Goal: Transaction & Acquisition: Purchase product/service

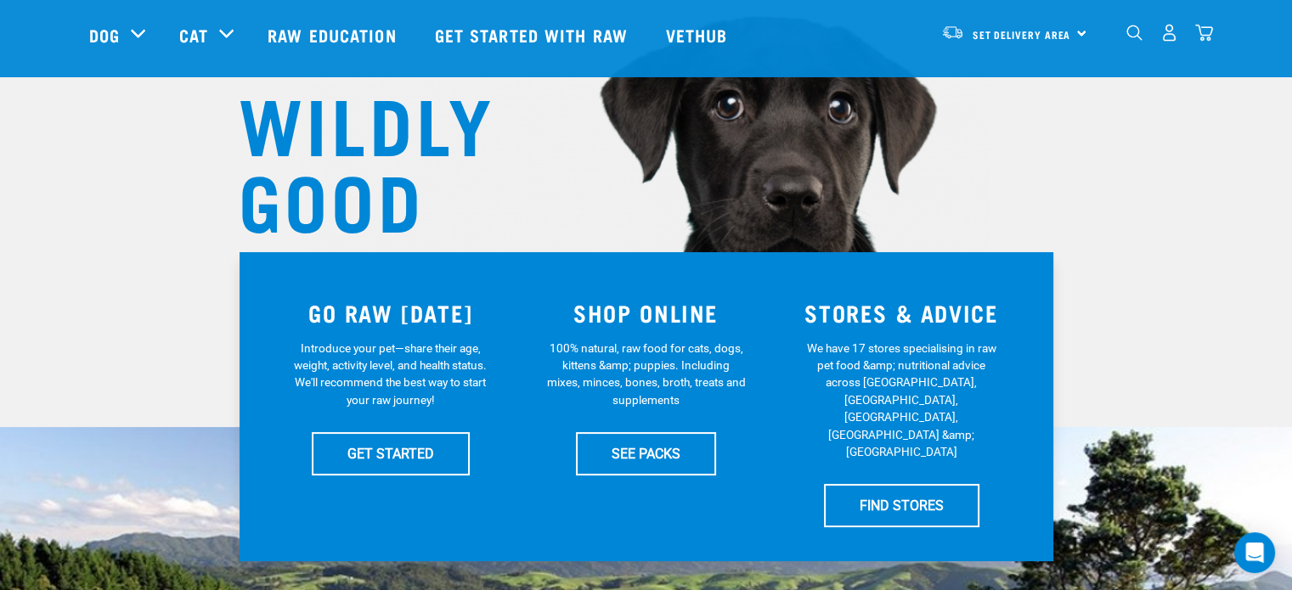
scroll to position [155, 0]
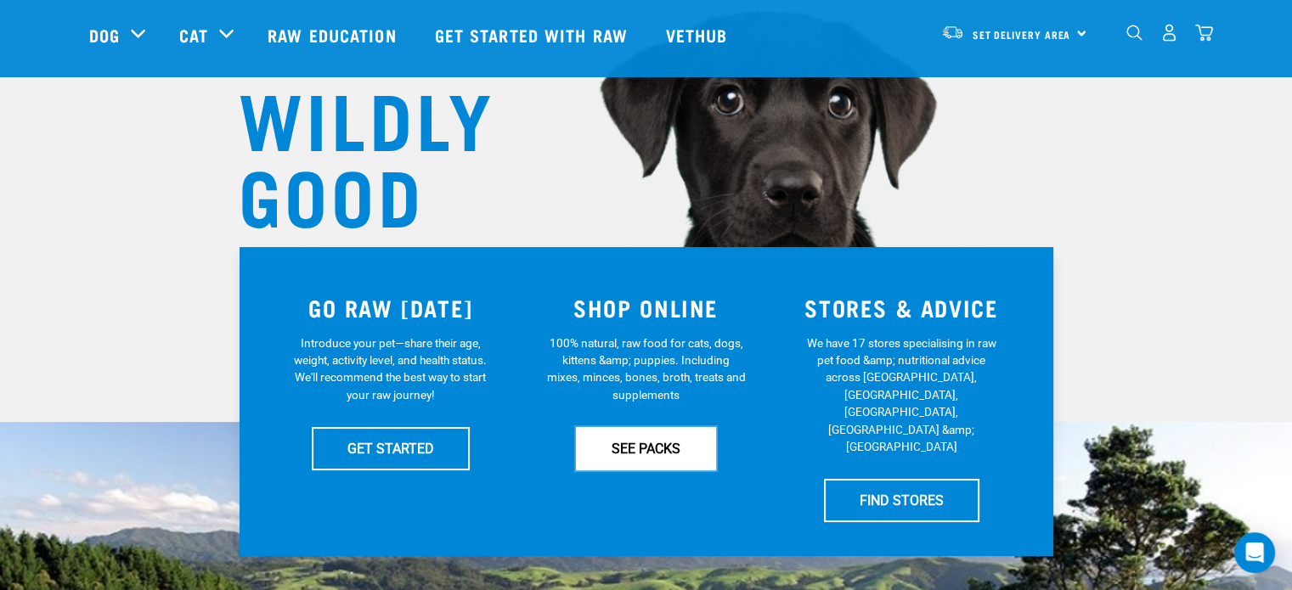
click at [618, 452] on link "SEE PACKS" at bounding box center [646, 448] width 140 height 42
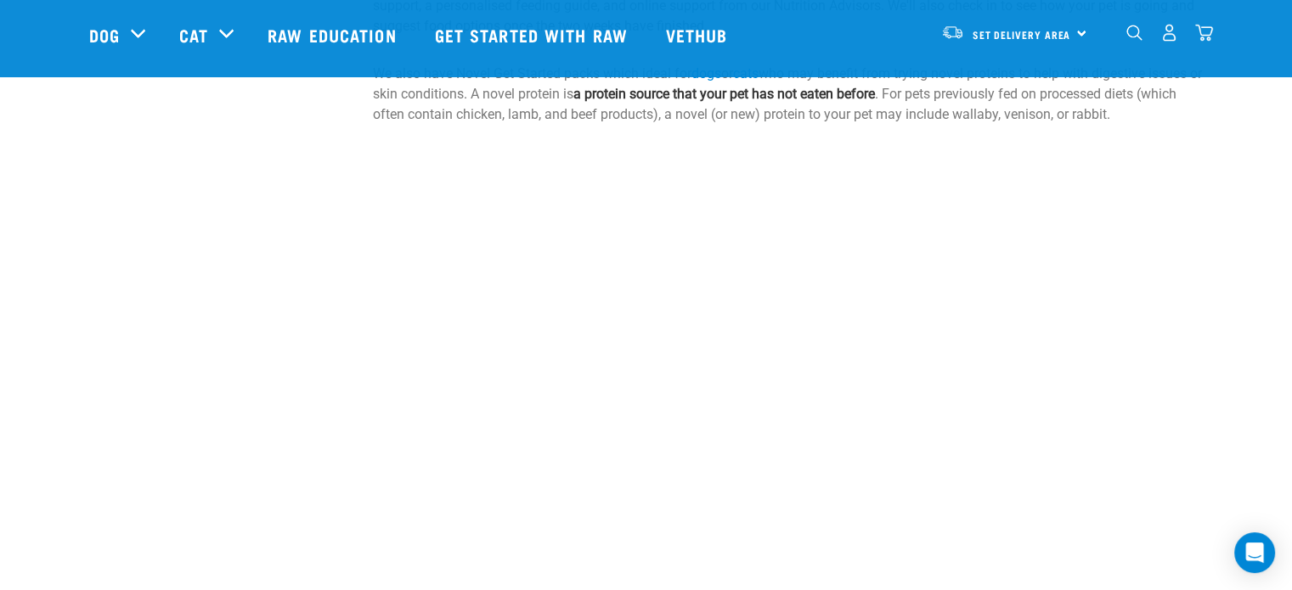
scroll to position [1152, 0]
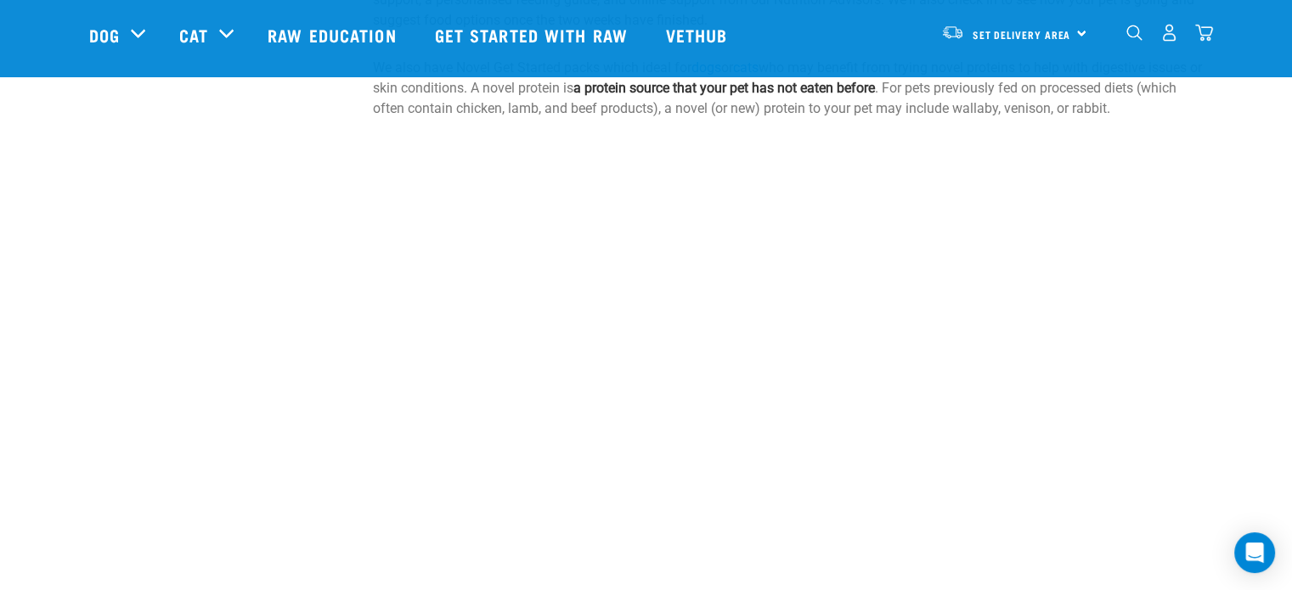
click at [556, 134] on div "Our Products Raw Education Your Stories FAQs Get started with Raw Our Stores De…" at bounding box center [646, 577] width 1292 height 916
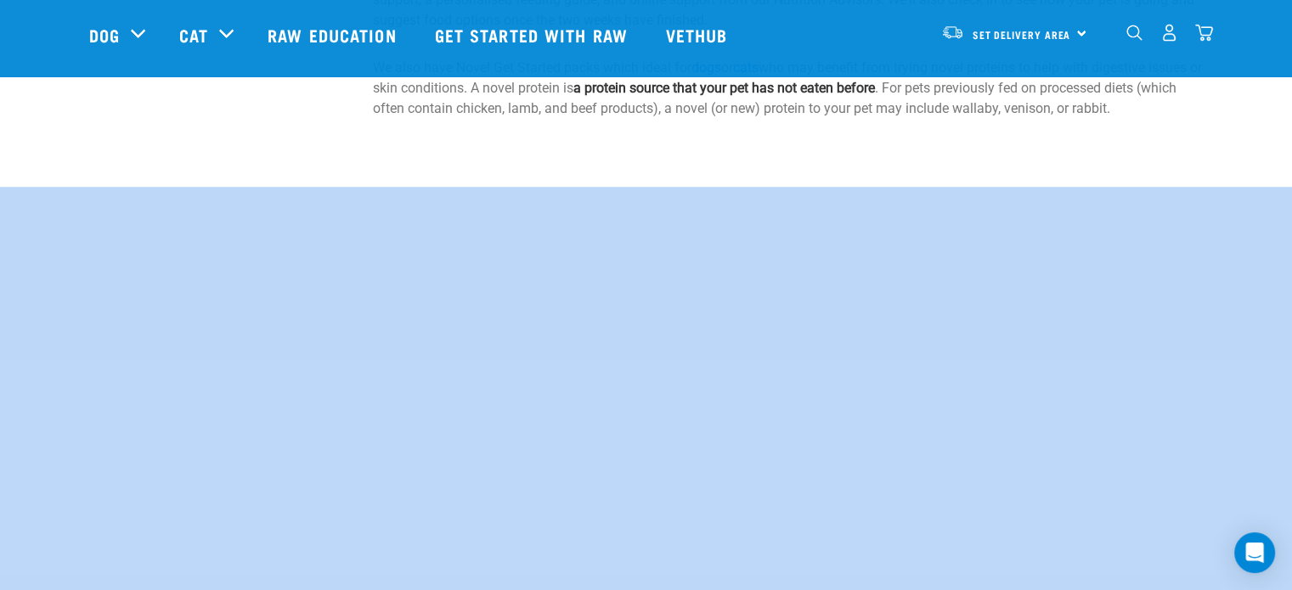
click at [556, 134] on div "Our Products Raw Education Your Stories FAQs Get started with Raw Our Stores De…" at bounding box center [646, 577] width 1292 height 916
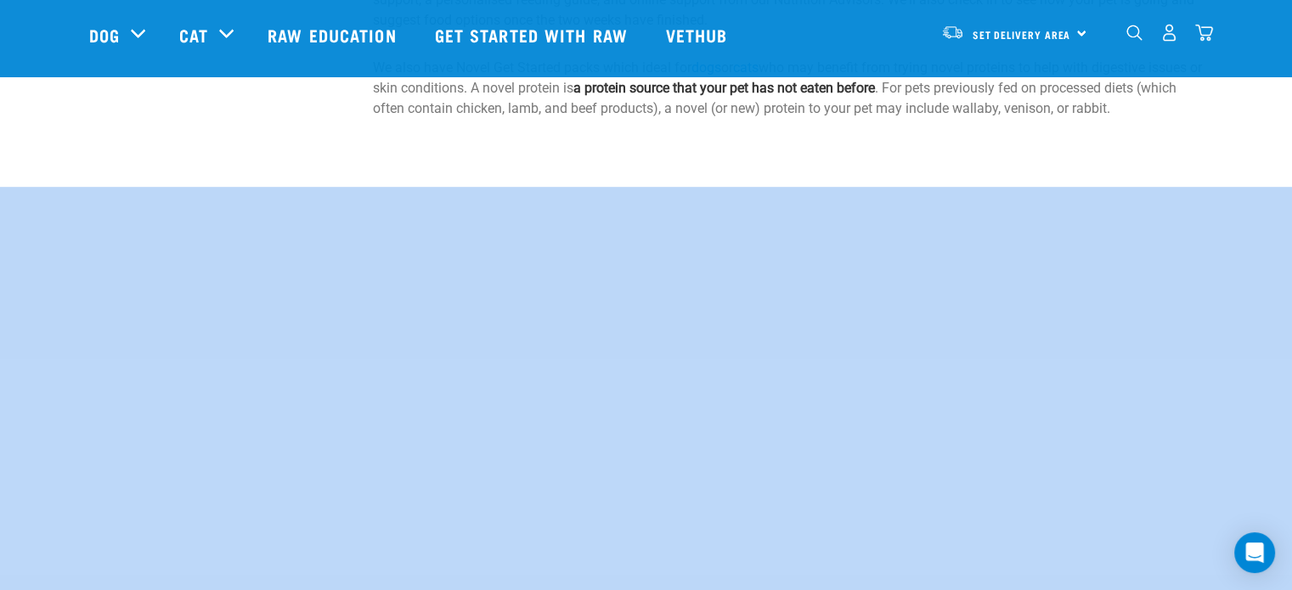
click at [556, 134] on div "Our Products Raw Education Your Stories FAQs Get started with Raw Our Stores De…" at bounding box center [646, 577] width 1292 height 916
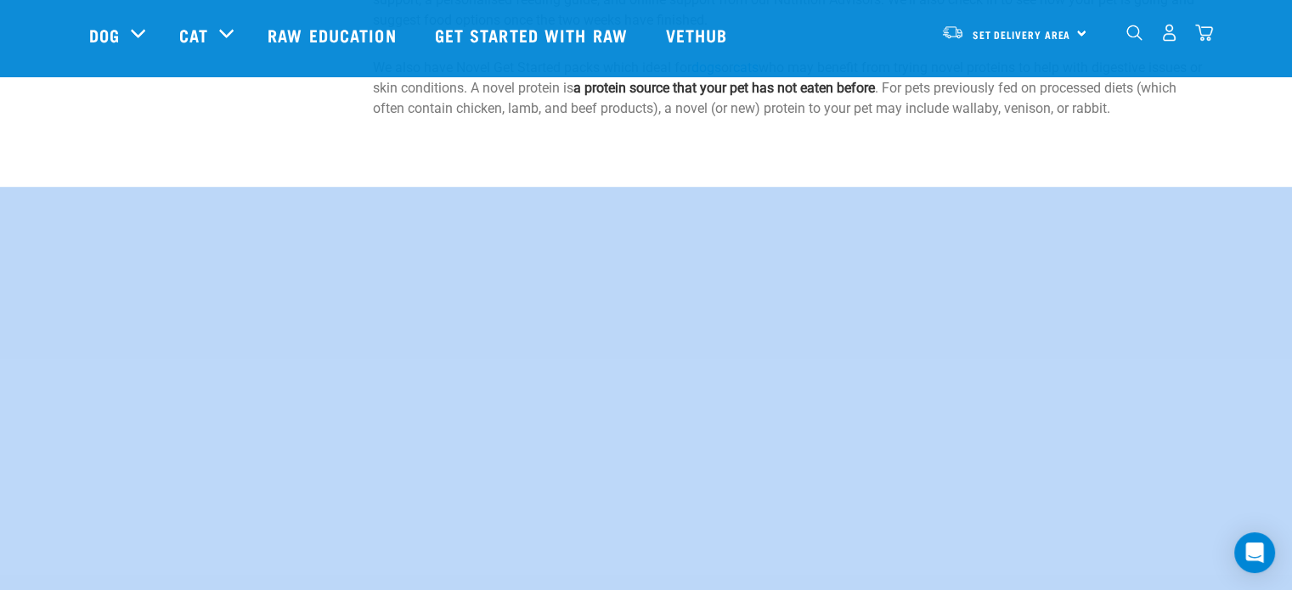
click at [556, 134] on div "Our Products Raw Education Your Stories FAQs Get started with Raw Our Stores De…" at bounding box center [646, 577] width 1292 height 916
click at [585, 146] on div "Our Products Raw Education Your Stories FAQs Get started with Raw Our Stores De…" at bounding box center [646, 577] width 1292 height 916
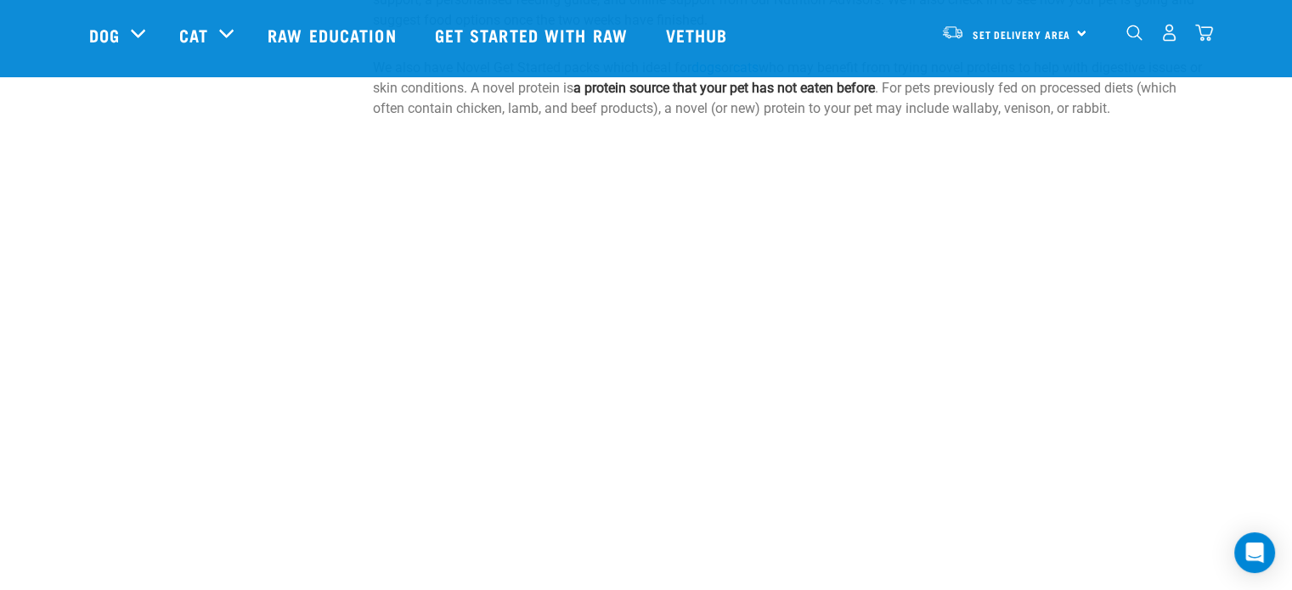
click at [432, 141] on div "Our Products Raw Education Your Stories FAQs Get started with Raw Our Stores De…" at bounding box center [646, 577] width 1292 height 916
click at [360, 134] on div "Our Products Raw Education Your Stories FAQs Get started with Raw Our Stores De…" at bounding box center [646, 577] width 1292 height 916
